Goal: Task Accomplishment & Management: Use online tool/utility

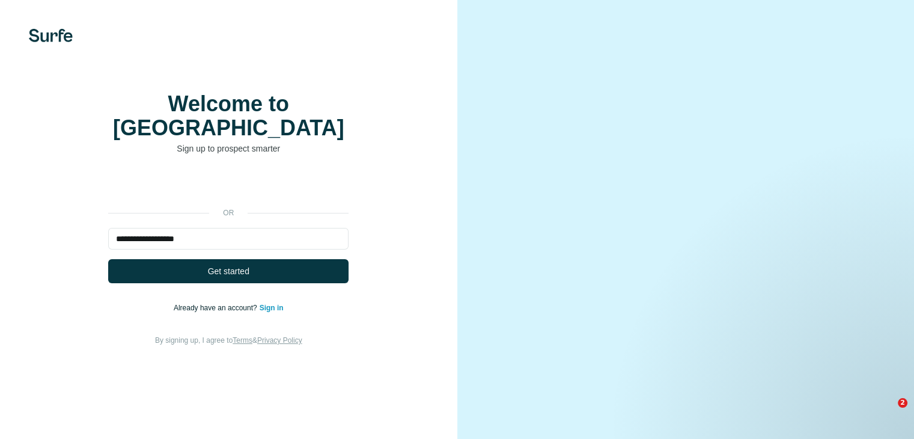
type input "**********"
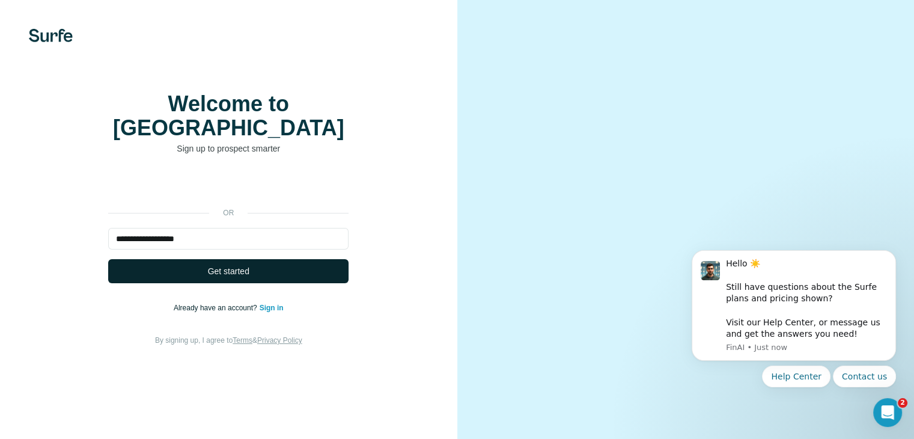
click at [212, 277] on span "Get started" at bounding box center [228, 271] width 41 height 12
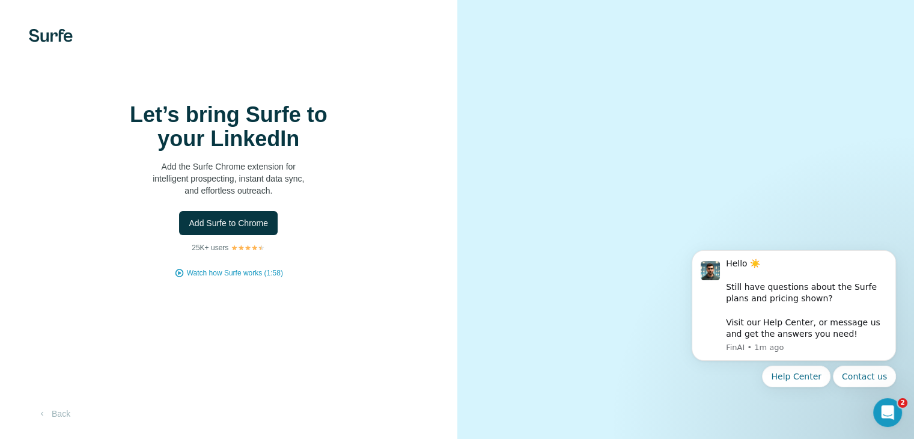
scroll to position [54, 0]
click at [884, 407] on icon "Open Intercom Messenger" at bounding box center [886, 411] width 20 height 20
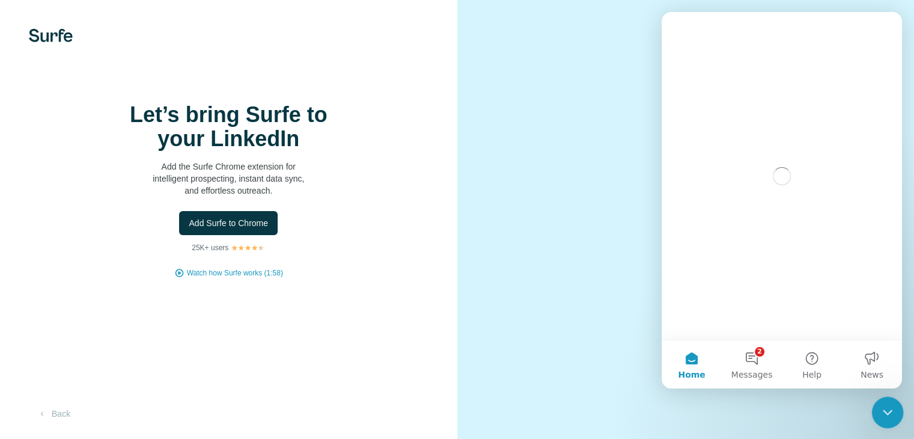
scroll to position [0, 0]
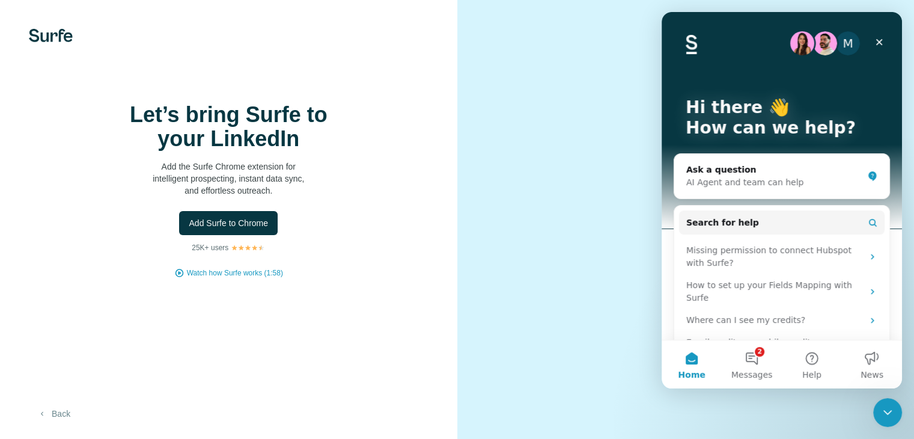
click at [58, 418] on button "Back" at bounding box center [54, 414] width 50 height 22
click at [56, 414] on button "Back" at bounding box center [54, 414] width 50 height 22
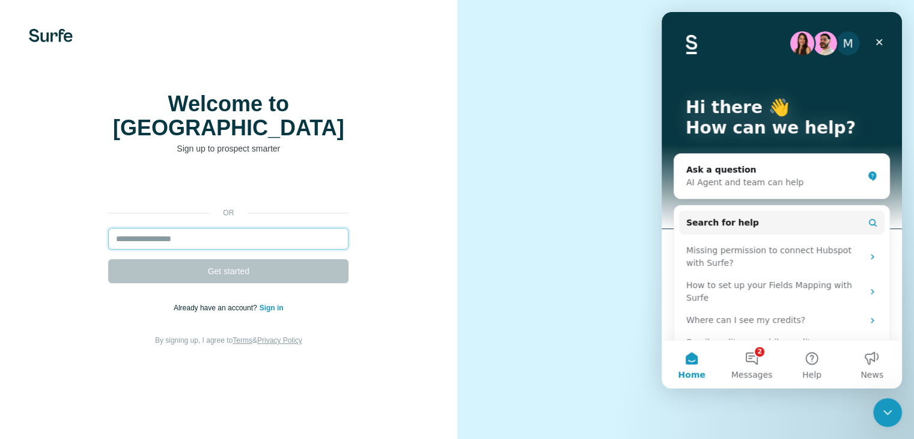
click at [241, 249] on input "email" at bounding box center [228, 239] width 240 height 22
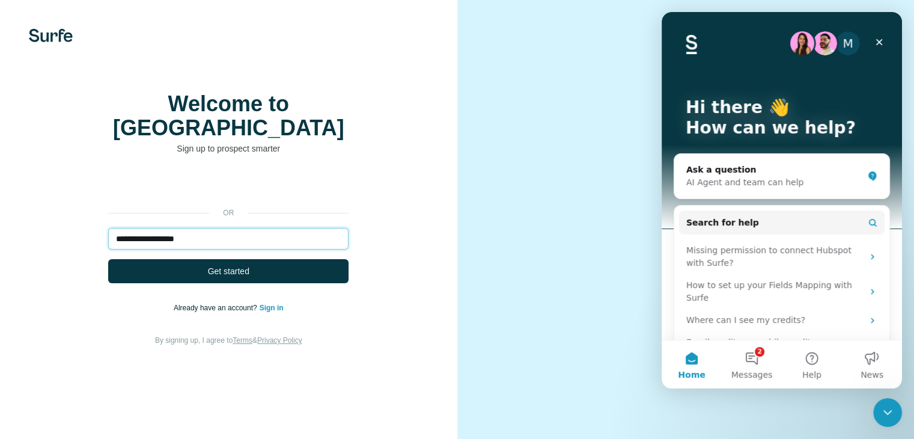
type input "**********"
click at [108, 259] on button "Get started" at bounding box center [228, 271] width 240 height 24
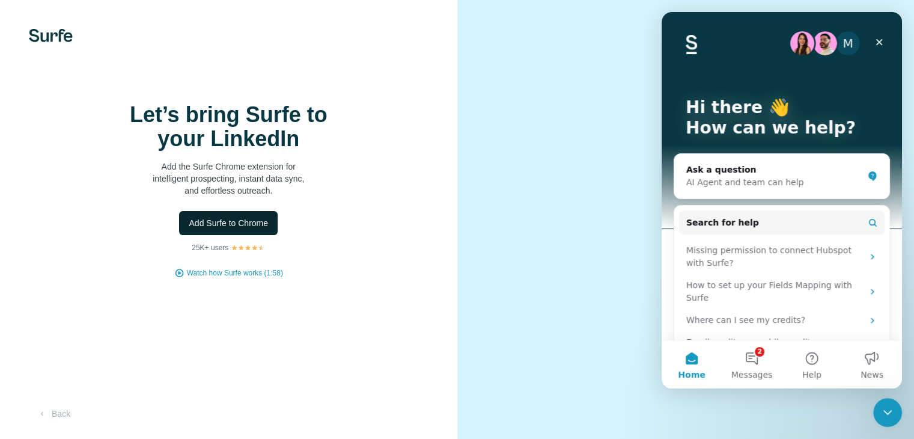
click at [236, 229] on span "Add Surfe to Chrome" at bounding box center [228, 223] width 79 height 12
click at [732, 79] on div "M Hi there 👋 How can we help?" at bounding box center [782, 120] width 216 height 216
click at [313, 131] on h1 "Let’s bring Surfe to your LinkedIn" at bounding box center [228, 127] width 240 height 48
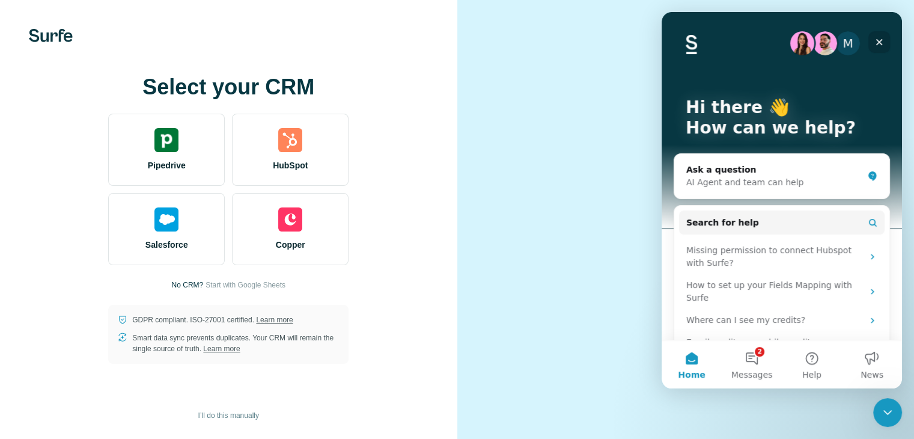
click at [879, 41] on icon "Close" at bounding box center [880, 42] width 10 height 10
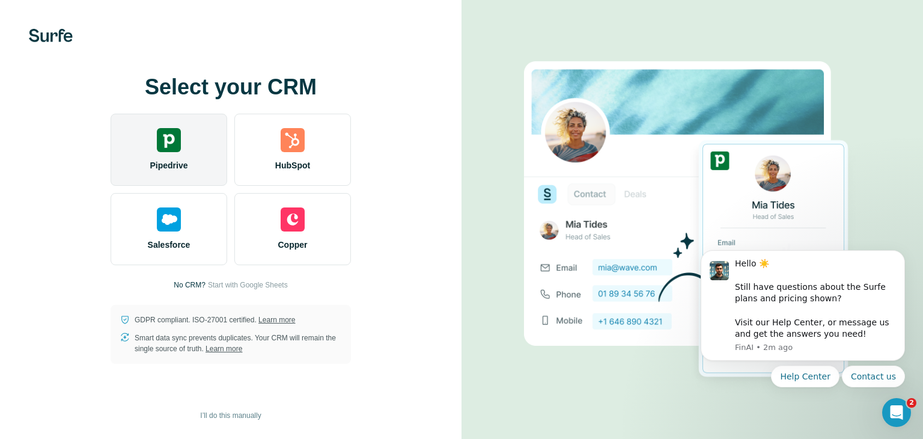
click at [159, 157] on div "Pipedrive" at bounding box center [169, 150] width 117 height 72
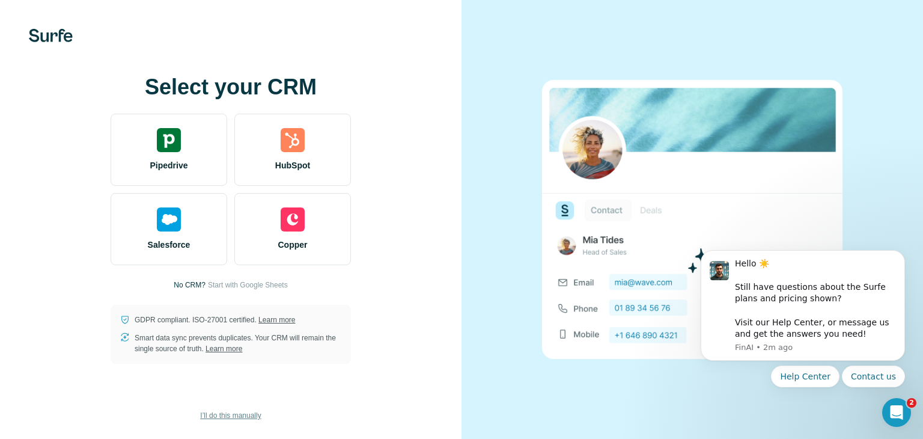
click at [232, 412] on span "I’ll do this manually" at bounding box center [230, 415] width 61 height 11
click at [232, 415] on span "I’ll do this manually" at bounding box center [230, 415] width 61 height 11
click at [242, 411] on span "I’ll do this manually" at bounding box center [230, 415] width 61 height 11
click at [243, 420] on span "I’ll do this manually" at bounding box center [230, 415] width 61 height 11
click at [222, 417] on span "I’ll do this manually" at bounding box center [230, 415] width 61 height 11
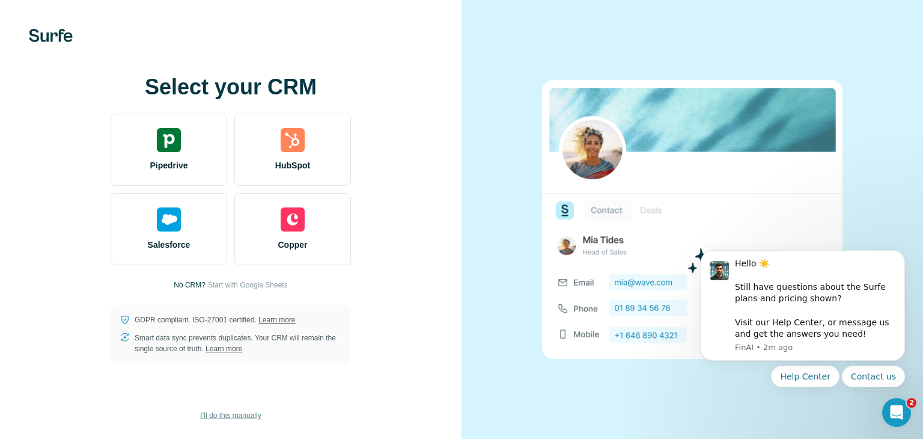
click at [222, 417] on span "I’ll do this manually" at bounding box center [230, 415] width 61 height 11
click at [221, 417] on span "I’ll do this manually" at bounding box center [230, 415] width 61 height 11
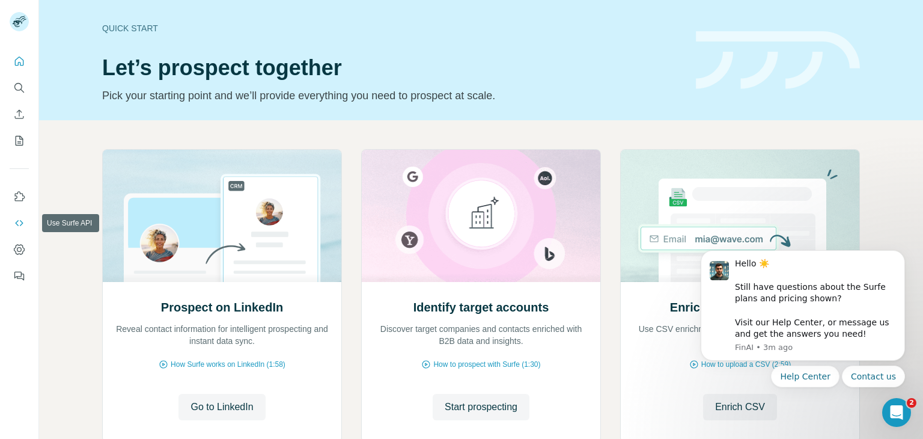
click at [13, 227] on icon "Use Surfe API" at bounding box center [19, 223] width 12 height 12
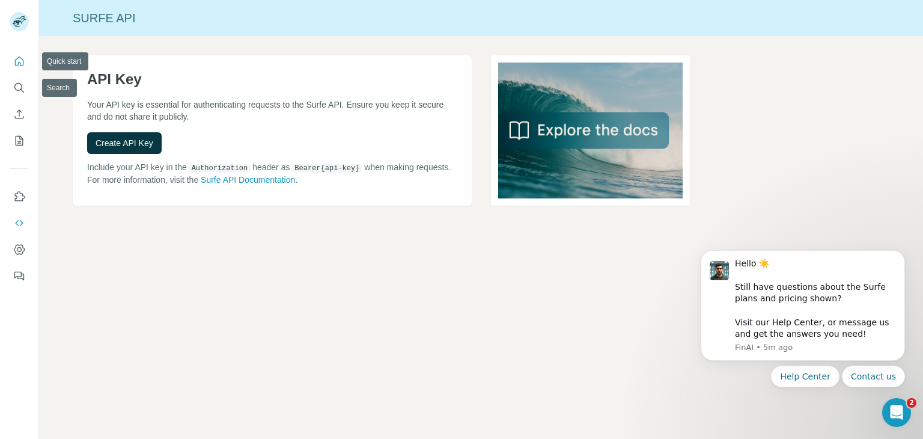
click at [13, 63] on icon "Quick start" at bounding box center [19, 61] width 12 height 12
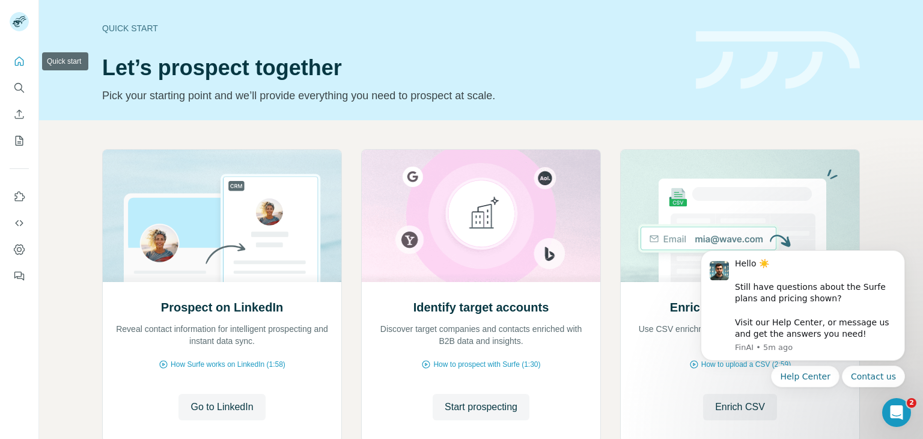
click at [25, 63] on button "Quick start" at bounding box center [19, 61] width 19 height 22
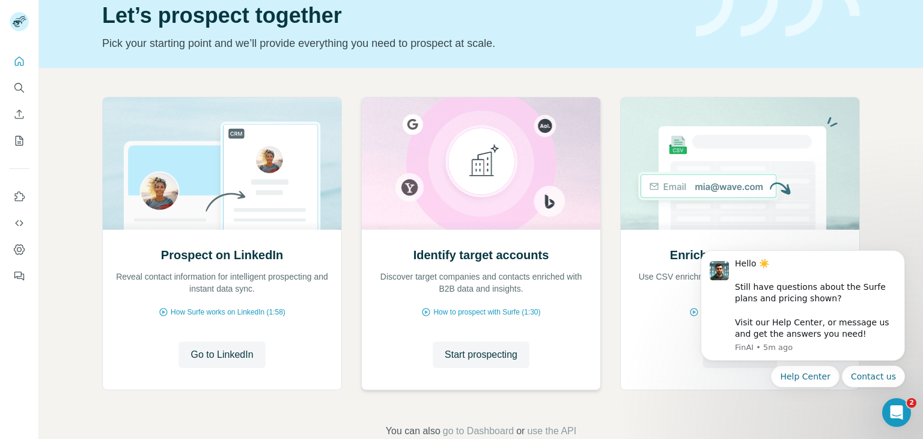
scroll to position [81, 0]
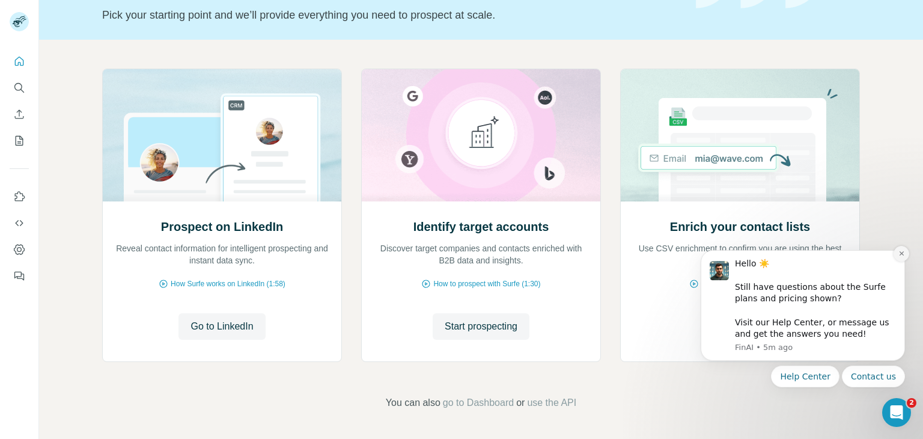
click at [899, 257] on icon "Dismiss notification" at bounding box center [902, 253] width 7 height 7
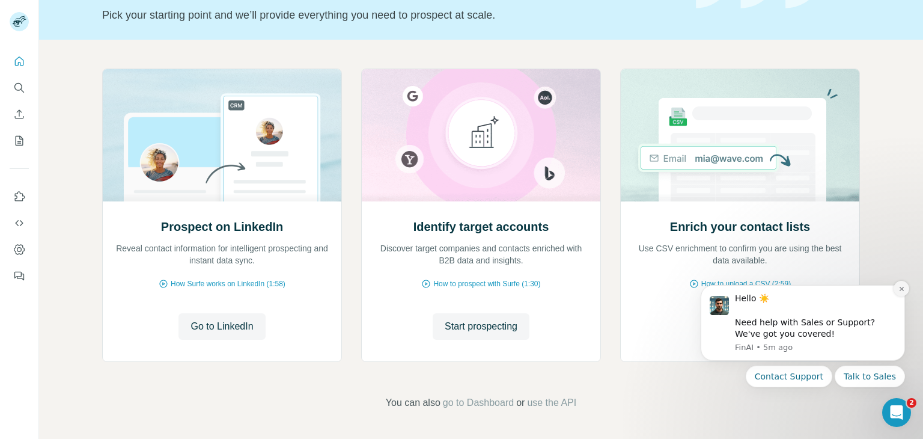
click at [901, 286] on icon "Dismiss notification" at bounding box center [902, 288] width 7 height 7
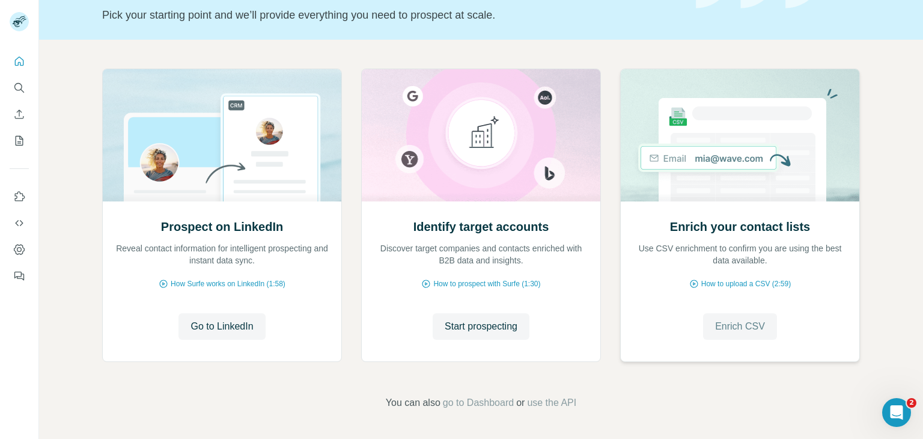
click at [746, 325] on span "Enrich CSV" at bounding box center [740, 326] width 50 height 14
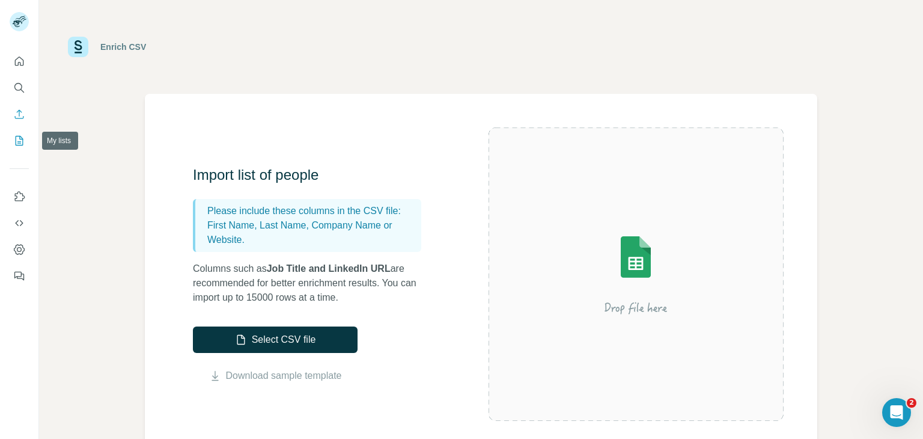
click at [22, 145] on icon "My lists" at bounding box center [19, 141] width 12 height 12
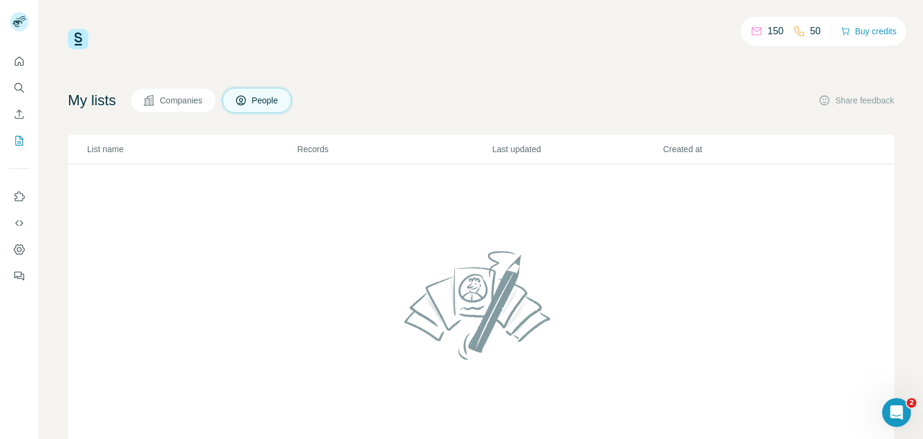
drag, startPoint x: 180, startPoint y: 95, endPoint x: 176, endPoint y: 99, distance: 6.4
click at [176, 98] on span "Companies" at bounding box center [182, 100] width 44 height 12
click at [22, 87] on icon "Search" at bounding box center [19, 88] width 12 height 12
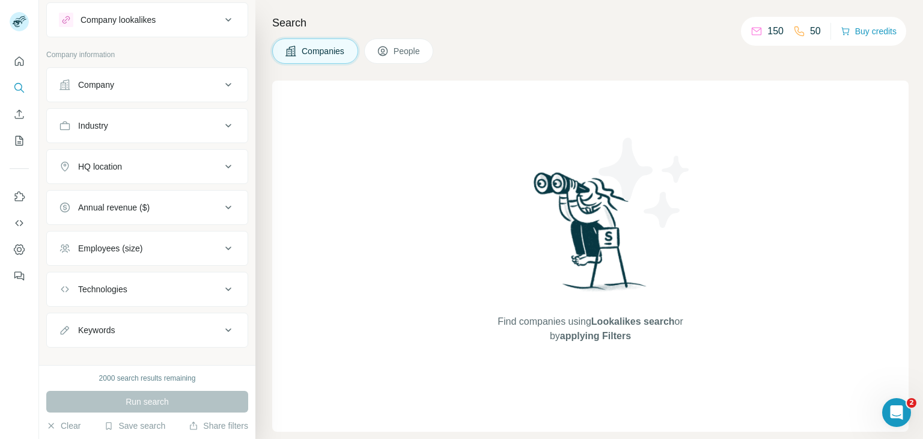
scroll to position [43, 0]
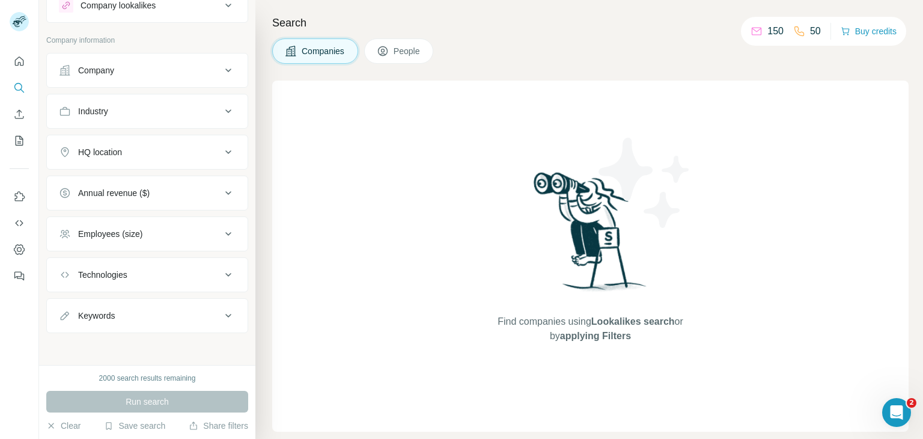
click at [820, 291] on div "Find companies using Lookalikes search or by applying Filters" at bounding box center [590, 256] width 637 height 351
click at [15, 57] on icon "Quick start" at bounding box center [19, 61] width 12 height 12
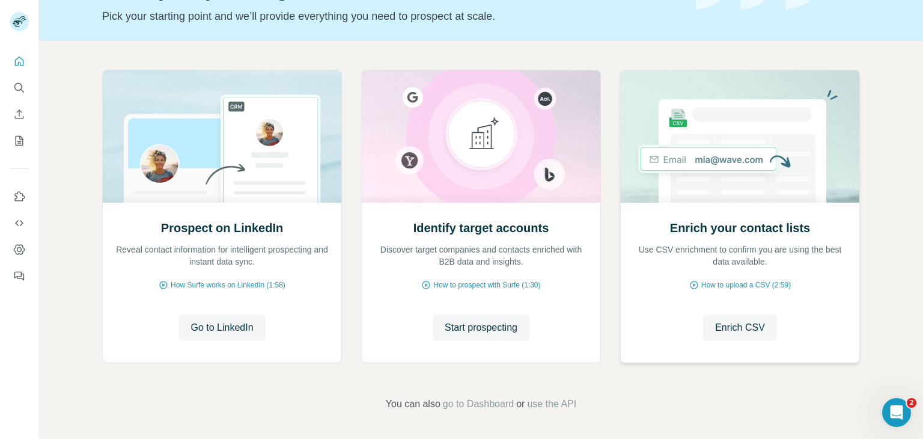
scroll to position [81, 0]
click at [457, 400] on span "go to Dashboard" at bounding box center [478, 402] width 71 height 14
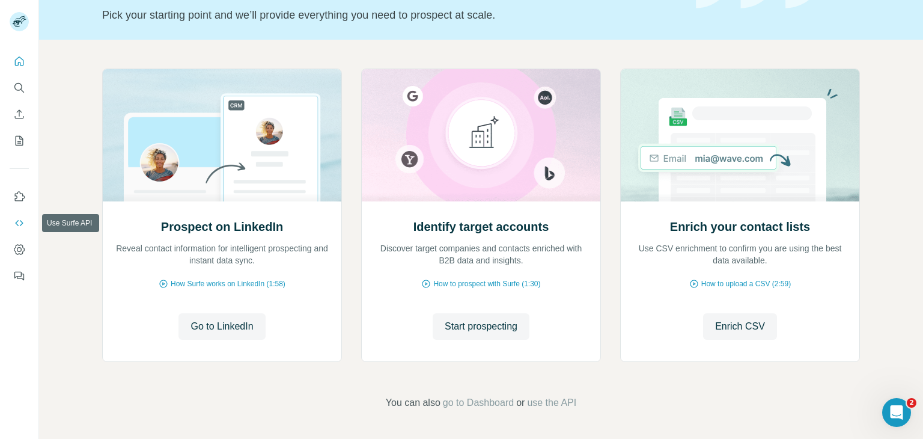
click at [28, 227] on button "Use Surfe API" at bounding box center [19, 223] width 19 height 22
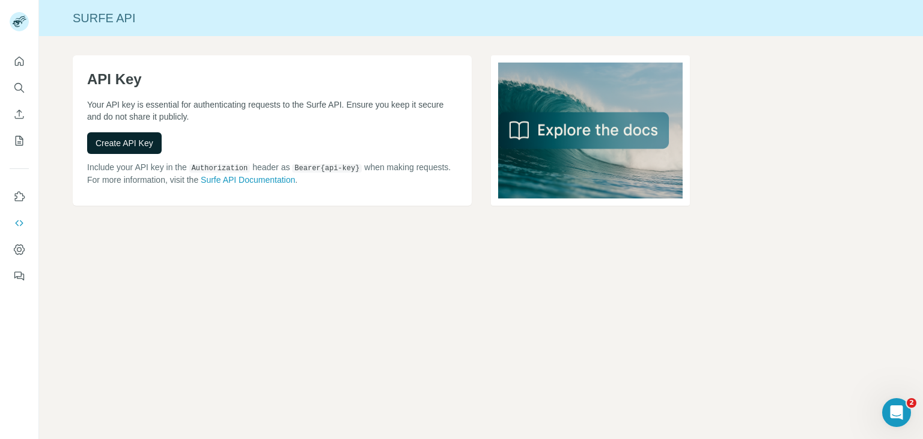
click at [136, 137] on span "Create API Key" at bounding box center [125, 143] width 58 height 12
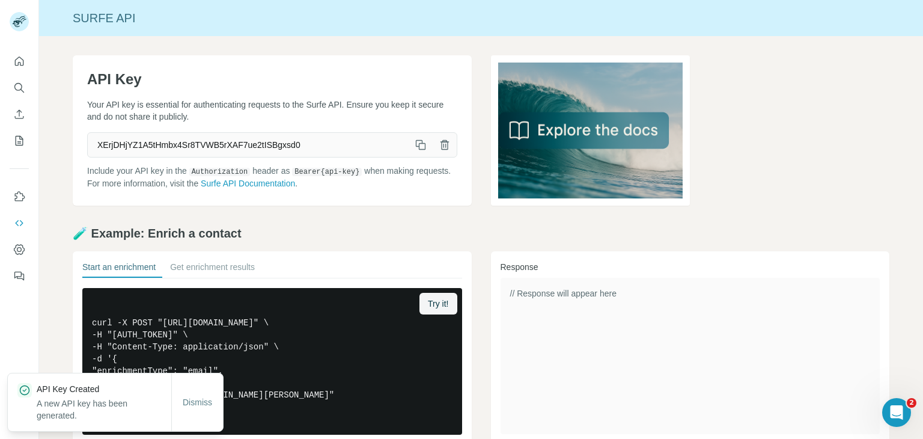
click at [417, 138] on button "button" at bounding box center [421, 145] width 24 height 24
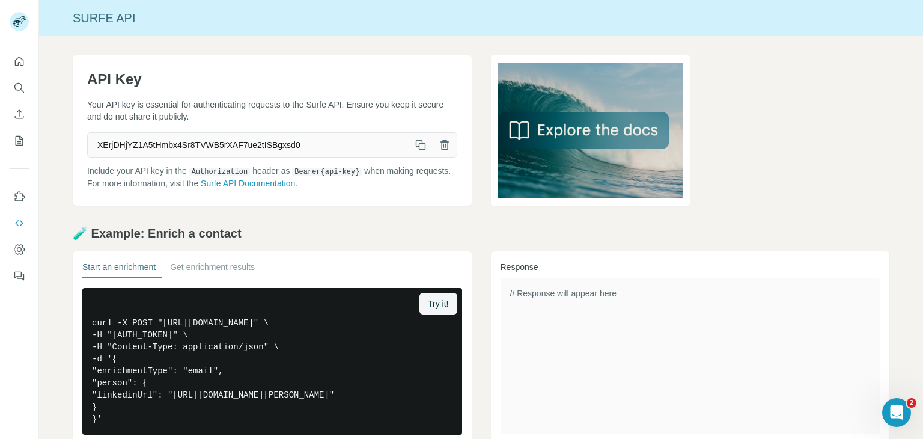
click at [418, 143] on icon "button" at bounding box center [421, 146] width 7 height 7
click at [416, 145] on icon "button" at bounding box center [421, 145] width 12 height 12
click at [417, 147] on icon "button" at bounding box center [421, 145] width 12 height 12
click at [19, 246] on icon "Dashboard" at bounding box center [19, 249] width 12 height 12
click at [415, 146] on icon "button" at bounding box center [421, 145] width 12 height 12
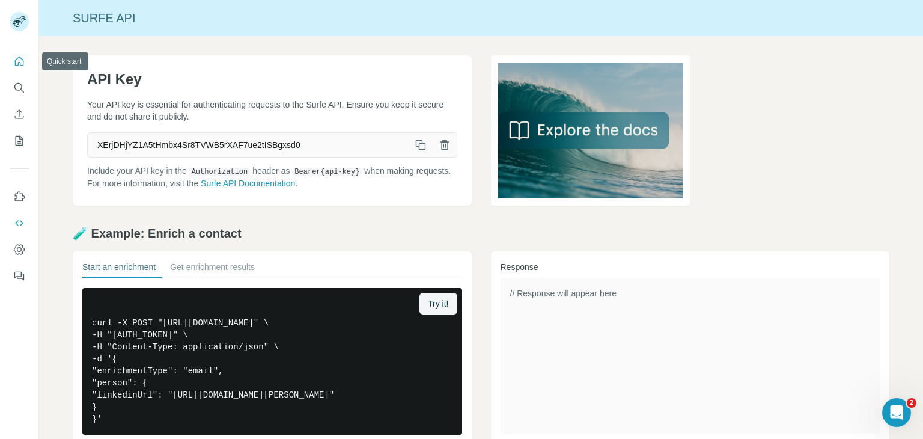
click at [26, 61] on button "Quick start" at bounding box center [19, 61] width 19 height 22
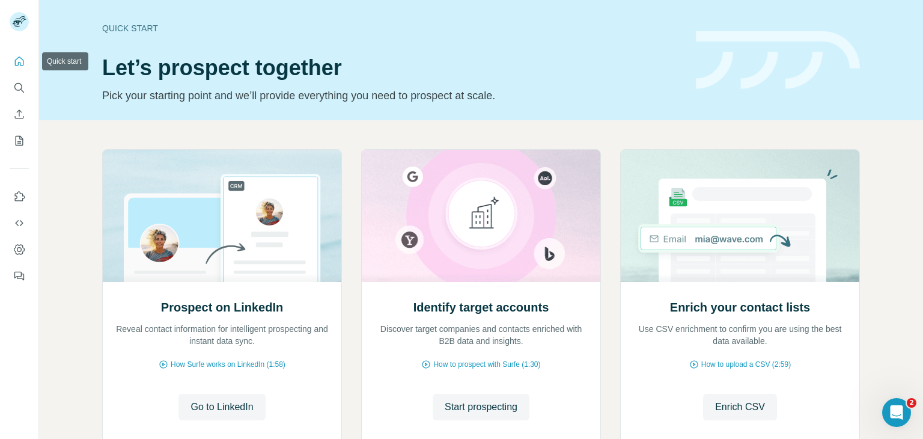
click at [21, 63] on icon "Quick start" at bounding box center [19, 61] width 12 height 12
